Goal: Task Accomplishment & Management: Use online tool/utility

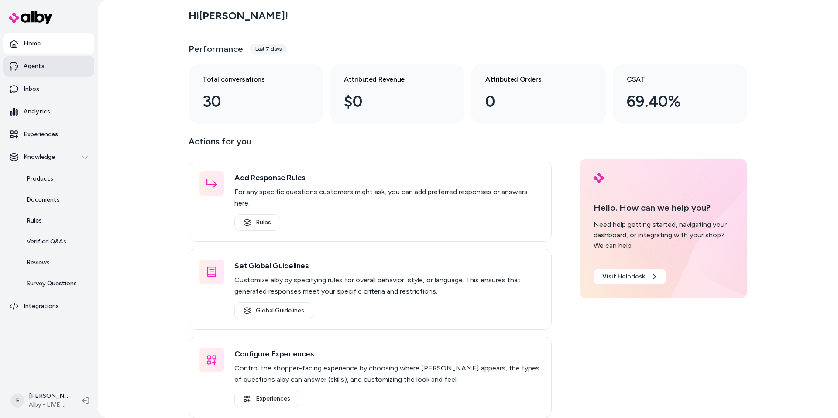
click at [54, 68] on link "Agents" at bounding box center [48, 66] width 91 height 21
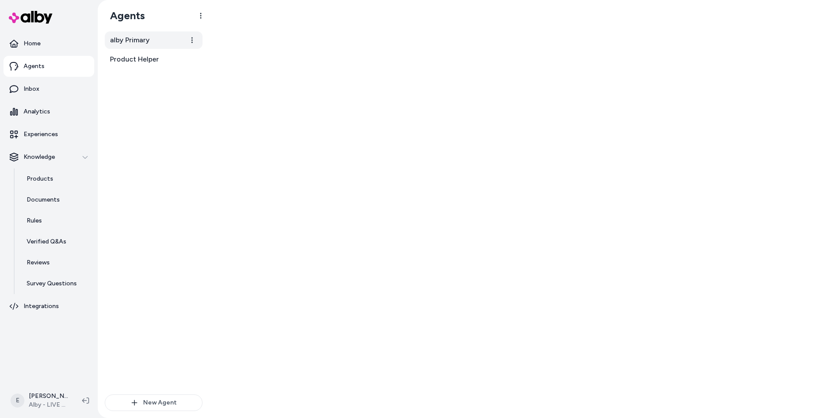
click at [129, 44] on span "alby Primary" at bounding box center [130, 40] width 40 height 10
click at [125, 32] on link "alby Primary" at bounding box center [154, 39] width 98 height 17
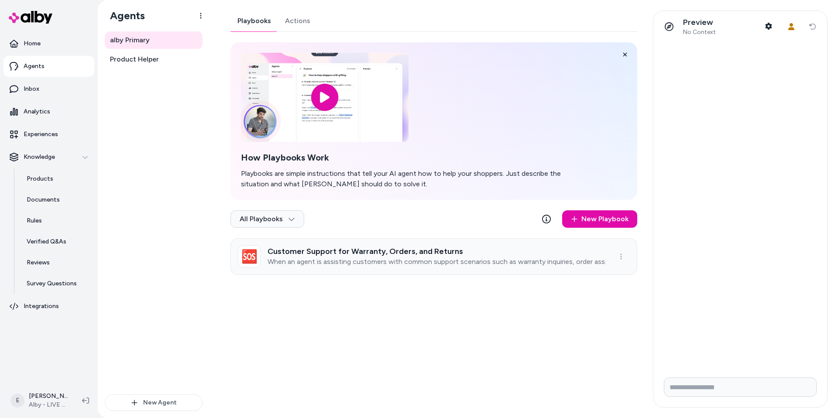
click at [354, 256] on div "Customer Support for Warranty, Orders, and Returns When an agent is assisting c…" at bounding box center [437, 256] width 338 height 19
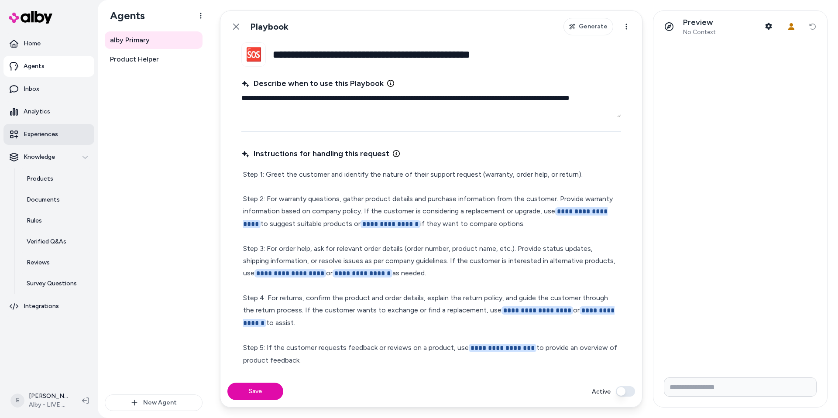
click at [36, 135] on p "Experiences" at bounding box center [41, 134] width 34 height 9
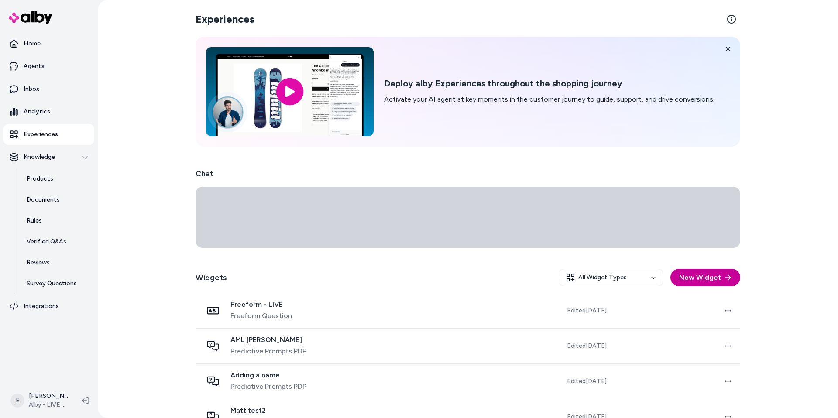
click at [692, 274] on button "New Widget" at bounding box center [705, 277] width 70 height 17
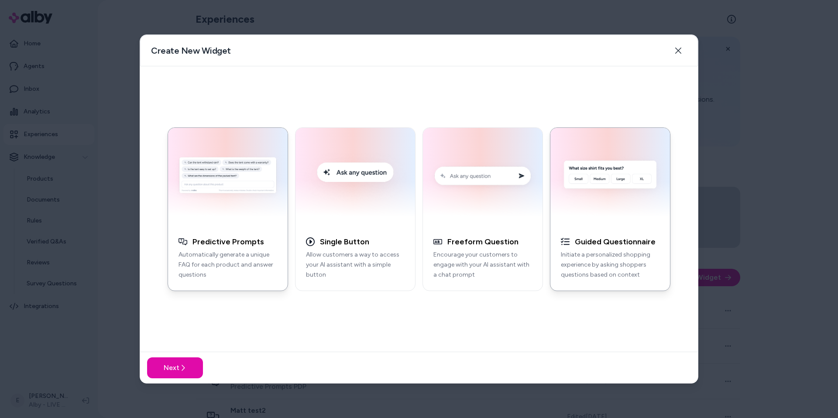
click at [595, 186] on img "button" at bounding box center [610, 177] width 109 height 88
click at [185, 367] on icon at bounding box center [182, 367] width 7 height 7
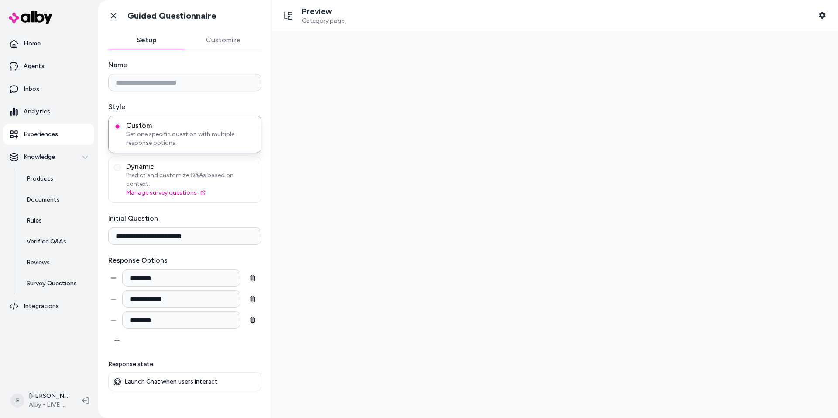
click at [245, 24] on div "Go back Guided Questionnaire" at bounding box center [185, 15] width 174 height 31
click at [225, 38] on button "Customize" at bounding box center [223, 39] width 77 height 17
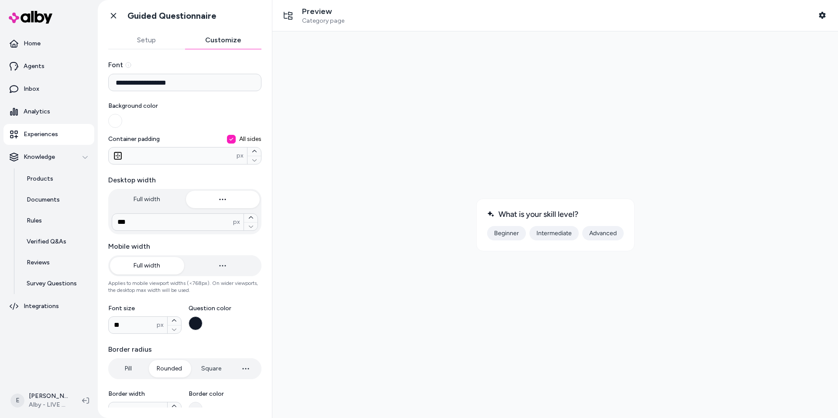
click at [541, 236] on button "Intermediate" at bounding box center [553, 233] width 49 height 14
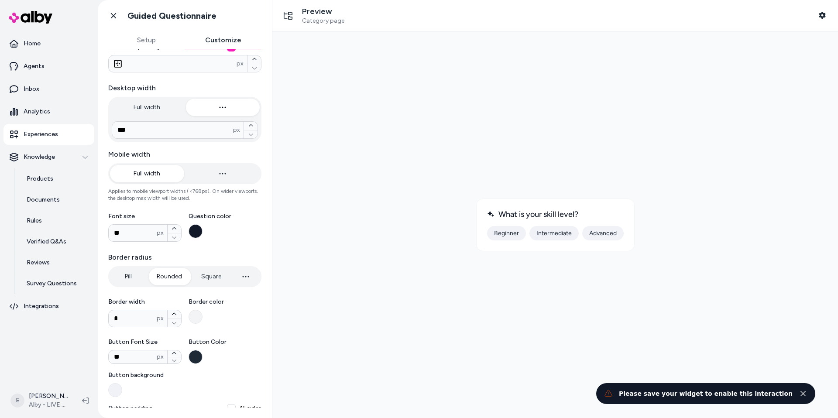
scroll to position [213, 0]
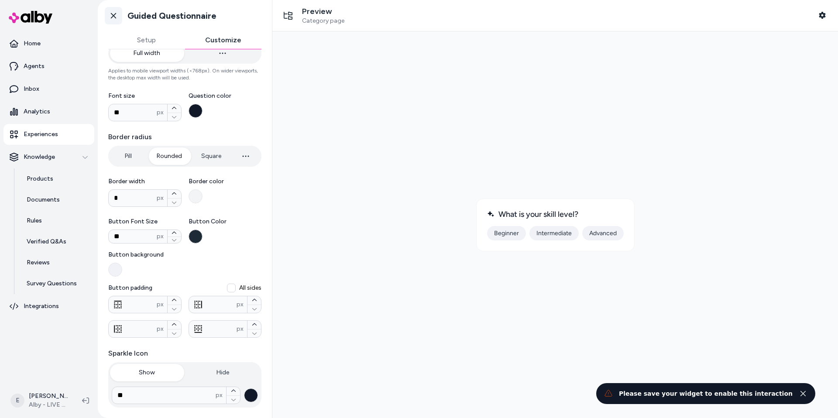
click at [115, 18] on icon at bounding box center [113, 15] width 9 height 9
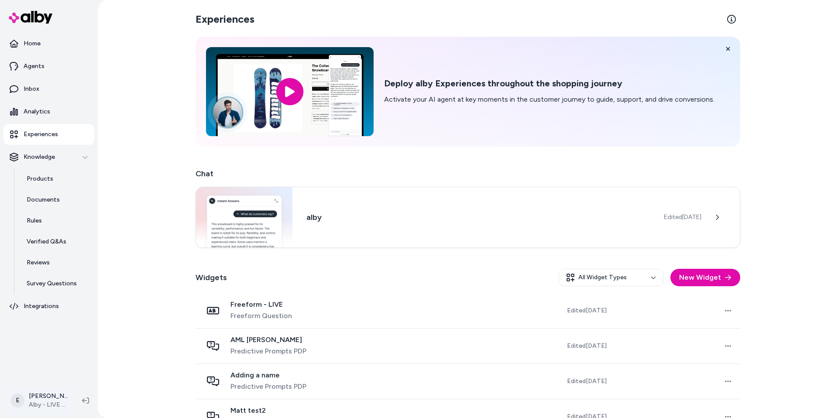
click at [38, 393] on html "Home Agents Inbox Analytics Experiences Knowledge Products Documents Rules Veri…" at bounding box center [419, 209] width 838 height 418
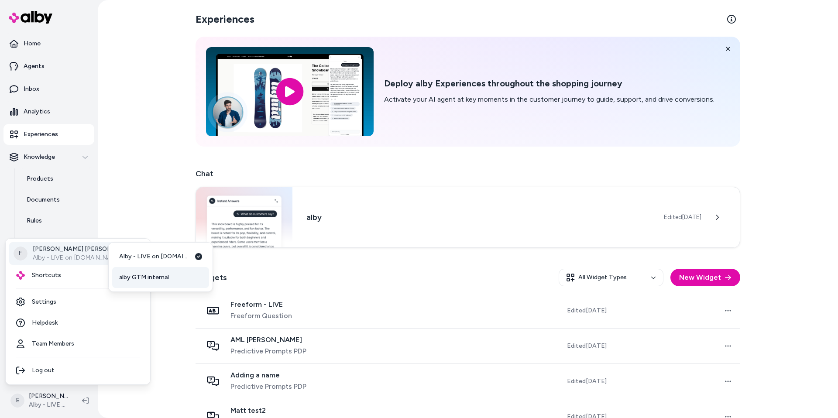
click at [138, 278] on span "alby GTM internal" at bounding box center [144, 277] width 50 height 9
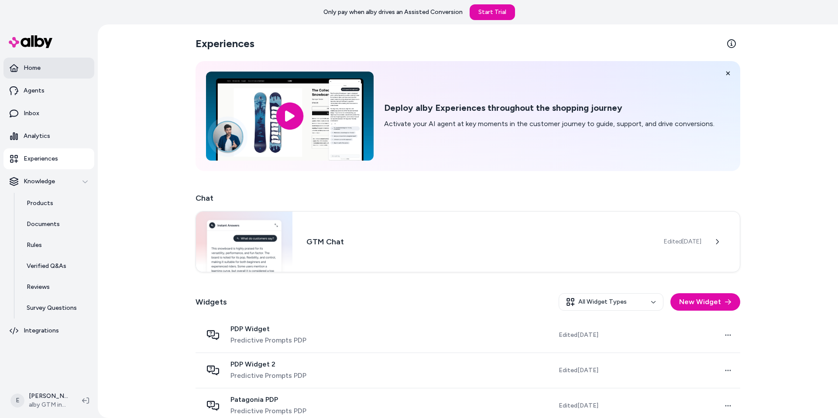
click at [41, 58] on link "Home" at bounding box center [48, 68] width 91 height 21
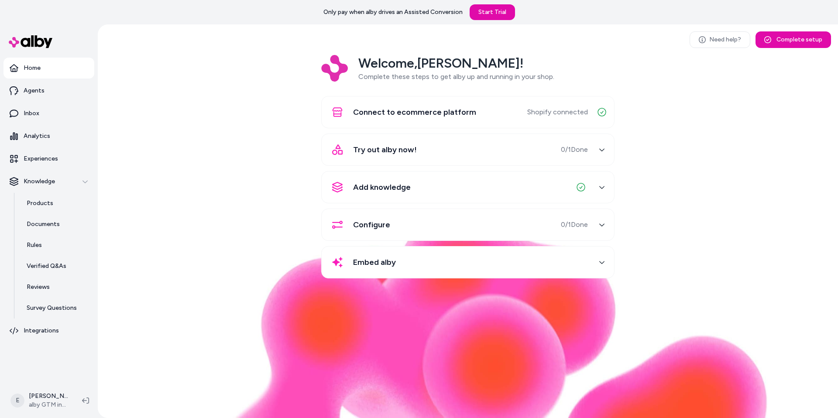
click at [437, 165] on div "Try out alby now! 0 / 1 Done" at bounding box center [467, 150] width 293 height 32
click at [434, 155] on div "Try out alby now! 0 / 1 Done" at bounding box center [457, 149] width 261 height 21
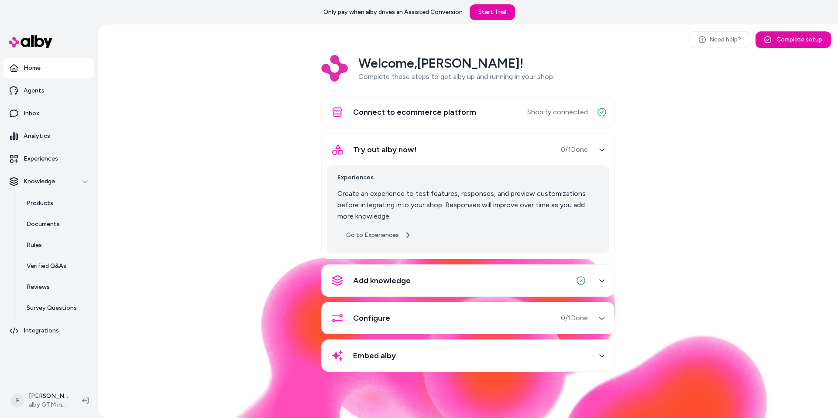
click at [387, 229] on link "Go to Experiences" at bounding box center [378, 235] width 82 height 16
